Goal: Complete application form

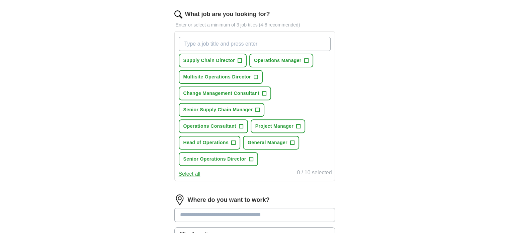
scroll to position [226, 0]
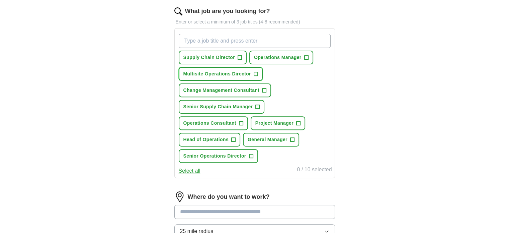
click at [256, 72] on span "+" at bounding box center [256, 73] width 4 height 5
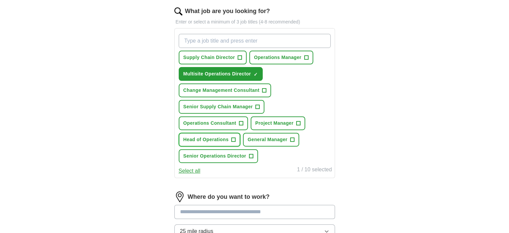
click at [234, 138] on span "+" at bounding box center [233, 139] width 4 height 5
click at [291, 137] on span "+" at bounding box center [292, 139] width 4 height 5
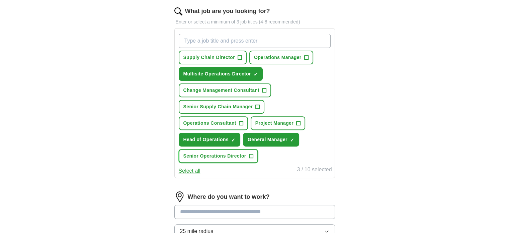
click at [252, 153] on span "+" at bounding box center [251, 155] width 4 height 5
click at [304, 57] on span "+" at bounding box center [306, 57] width 4 height 5
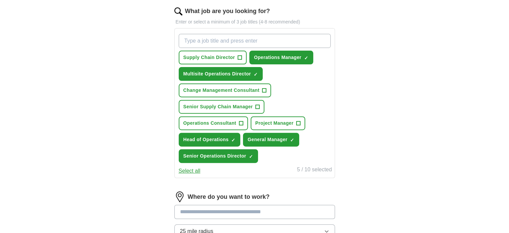
click at [280, 206] on input at bounding box center [254, 211] width 161 height 14
type input "**********"
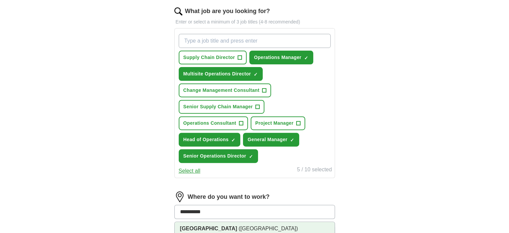
click at [262, 225] on span "([GEOGRAPHIC_DATA])" at bounding box center [268, 228] width 59 height 6
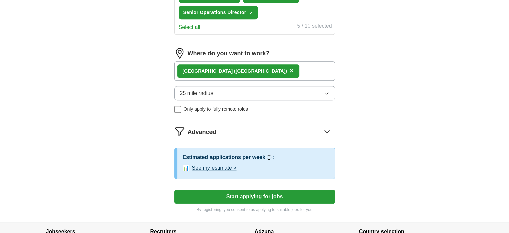
scroll to position [393, 0]
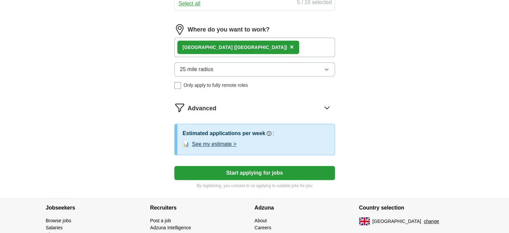
click at [307, 171] on button "Start applying for jobs" at bounding box center [254, 173] width 161 height 14
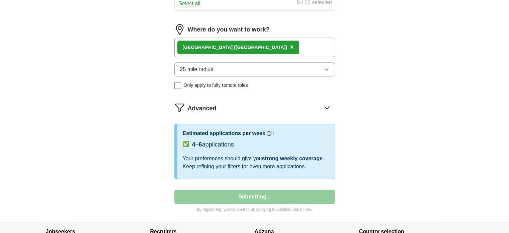
select select "**"
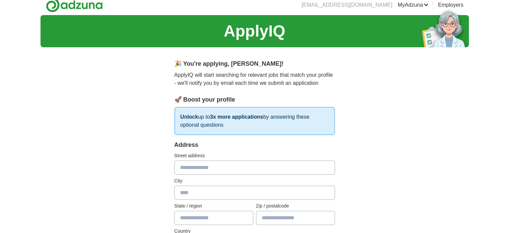
scroll to position [0, 0]
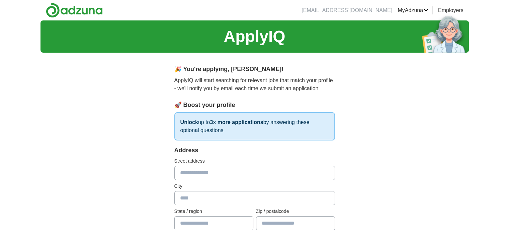
click at [422, 9] on link "MyAdzuna" at bounding box center [413, 10] width 31 height 8
